Goal: Find specific page/section

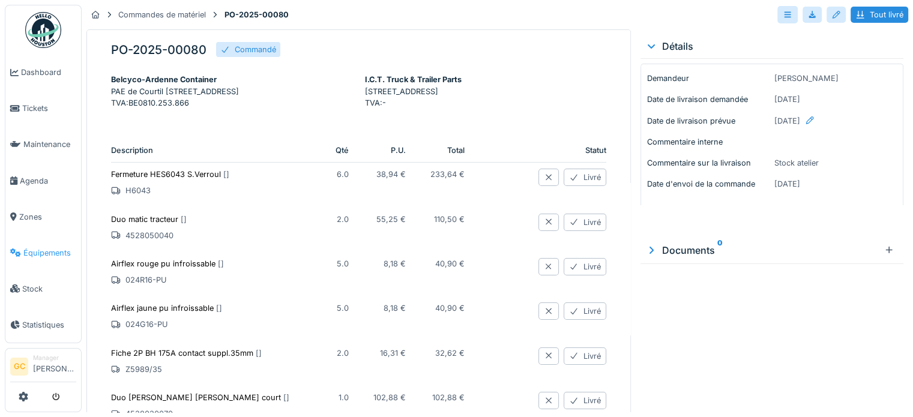
click at [48, 248] on span "Équipements" at bounding box center [49, 252] width 53 height 11
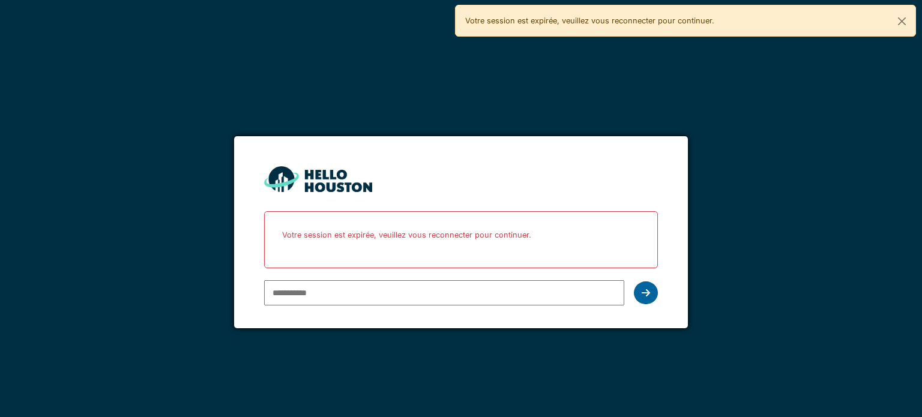
type input "**********"
click at [643, 296] on icon at bounding box center [646, 293] width 8 height 10
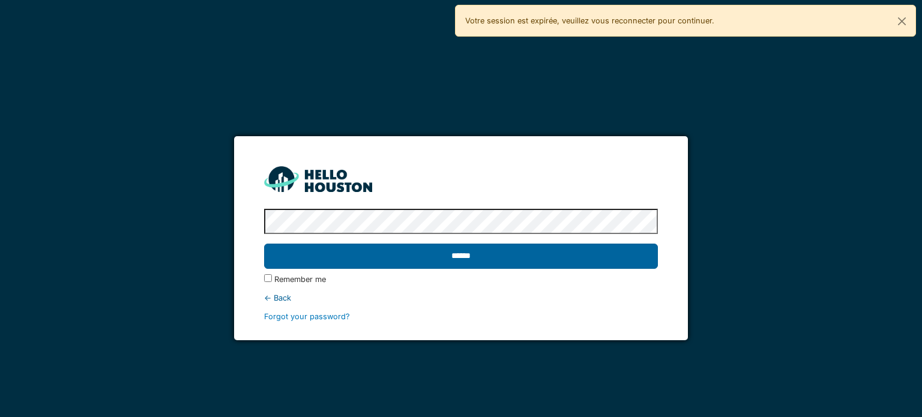
click at [459, 251] on input "******" at bounding box center [460, 256] width 393 height 25
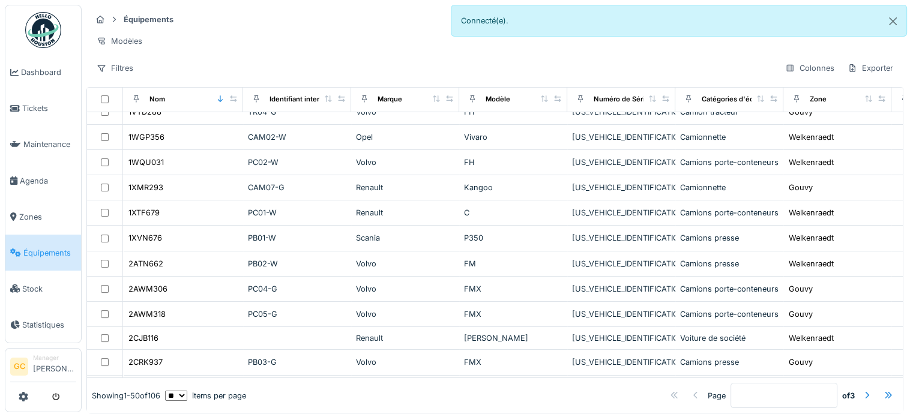
scroll to position [180, 0]
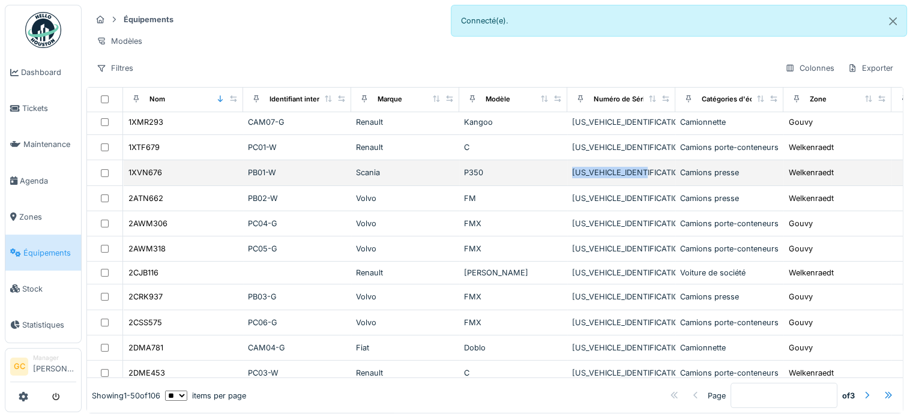
drag, startPoint x: 652, startPoint y: 177, endPoint x: 573, endPoint y: 172, distance: 79.4
click at [573, 172] on div "YS2P6X20005375528-01" at bounding box center [621, 172] width 98 height 11
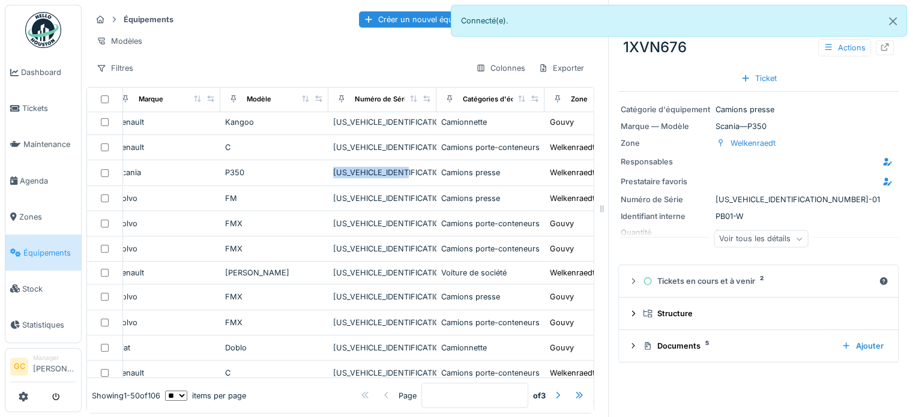
scroll to position [180, 259]
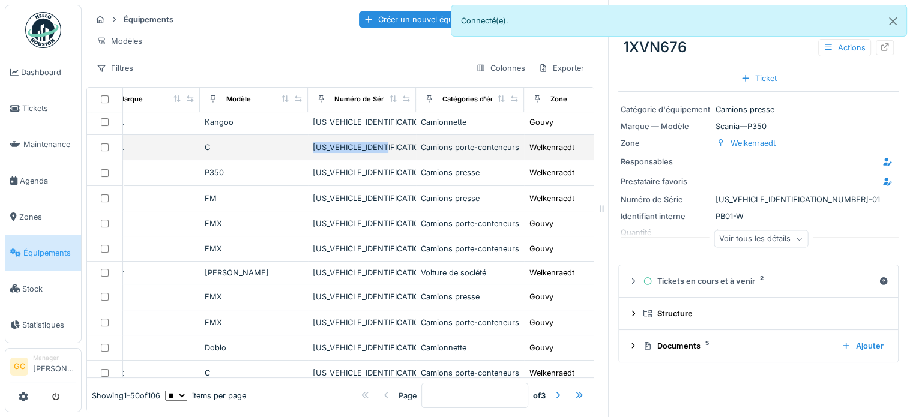
drag, startPoint x: 393, startPoint y: 152, endPoint x: 313, endPoint y: 151, distance: 79.8
click at [313, 151] on div "VF630N367LD001050-01" at bounding box center [362, 147] width 98 height 11
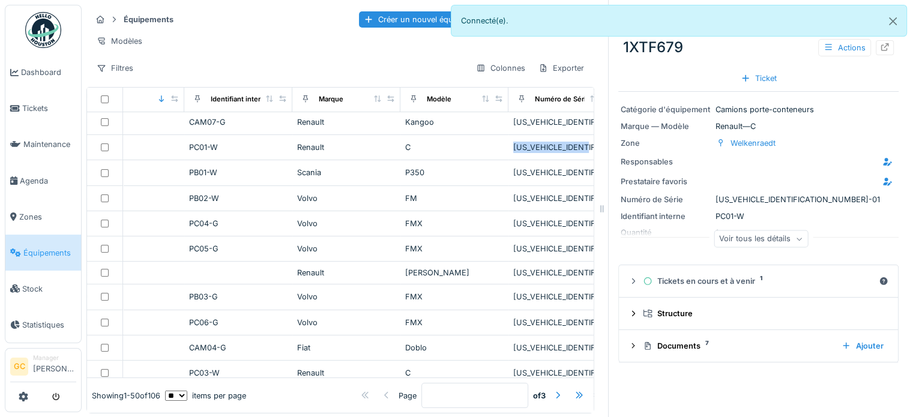
scroll to position [180, 0]
